Goal: Ask a question

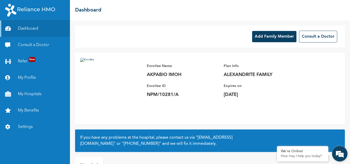
click at [343, 155] on em at bounding box center [340, 154] width 14 height 14
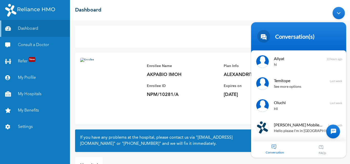
click at [333, 133] on div at bounding box center [333, 132] width 14 height 14
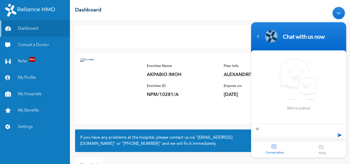
type textarea "Hi"
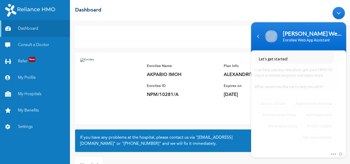
scroll to position [130, 0]
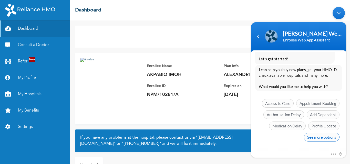
click at [318, 138] on span "See more options" at bounding box center [322, 137] width 36 height 9
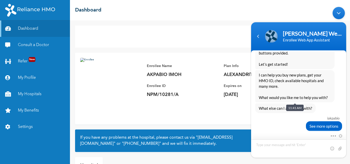
scroll to position [116, 0]
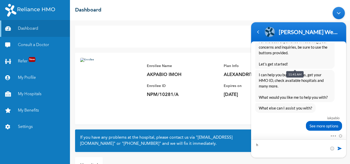
type textarea "hi"
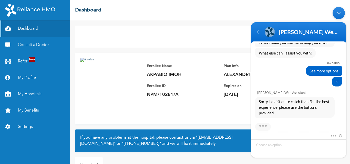
scroll to position [208, 0]
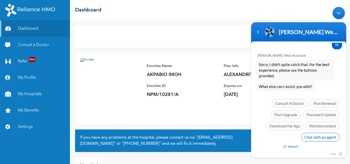
click at [320, 140] on span "Chat with an agent" at bounding box center [320, 137] width 38 height 9
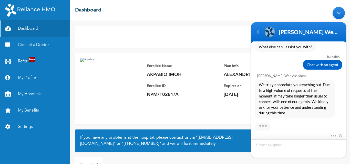
scroll to position [286, 0]
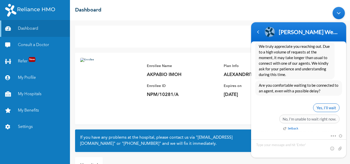
click at [333, 109] on span "Yes, I’ll wait" at bounding box center [326, 108] width 26 height 9
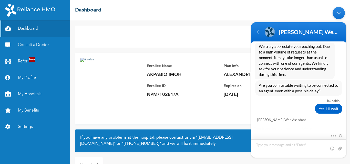
scroll to position [352, 0]
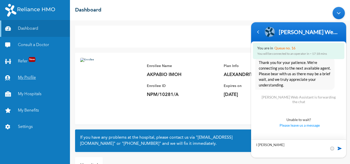
type textarea "I will wait"
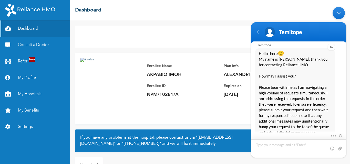
scroll to position [482, 0]
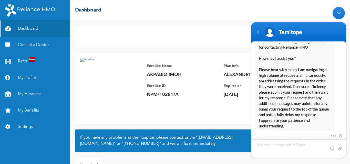
type textarea "o"
type textarea "Okay"
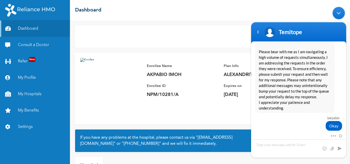
click at [342, 13] on div "Minimize live chat window" at bounding box center [339, 13] width 12 height 12
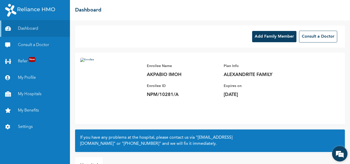
click at [338, 155] on em at bounding box center [340, 154] width 14 height 14
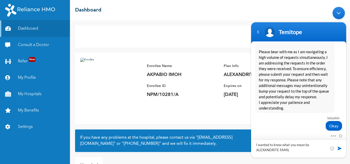
type textarea "I wanted to know what you mean by ALEXANDRITE FAMILY"
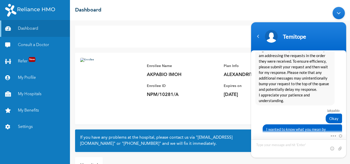
scroll to position [543, 0]
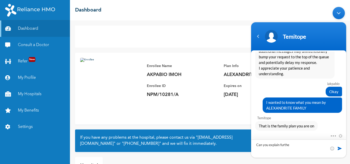
type textarea "Can you explain further"
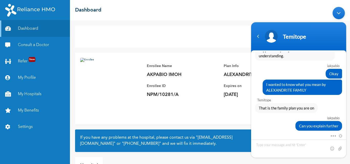
scroll to position [628, 0]
